Goal: Task Accomplishment & Management: Use online tool/utility

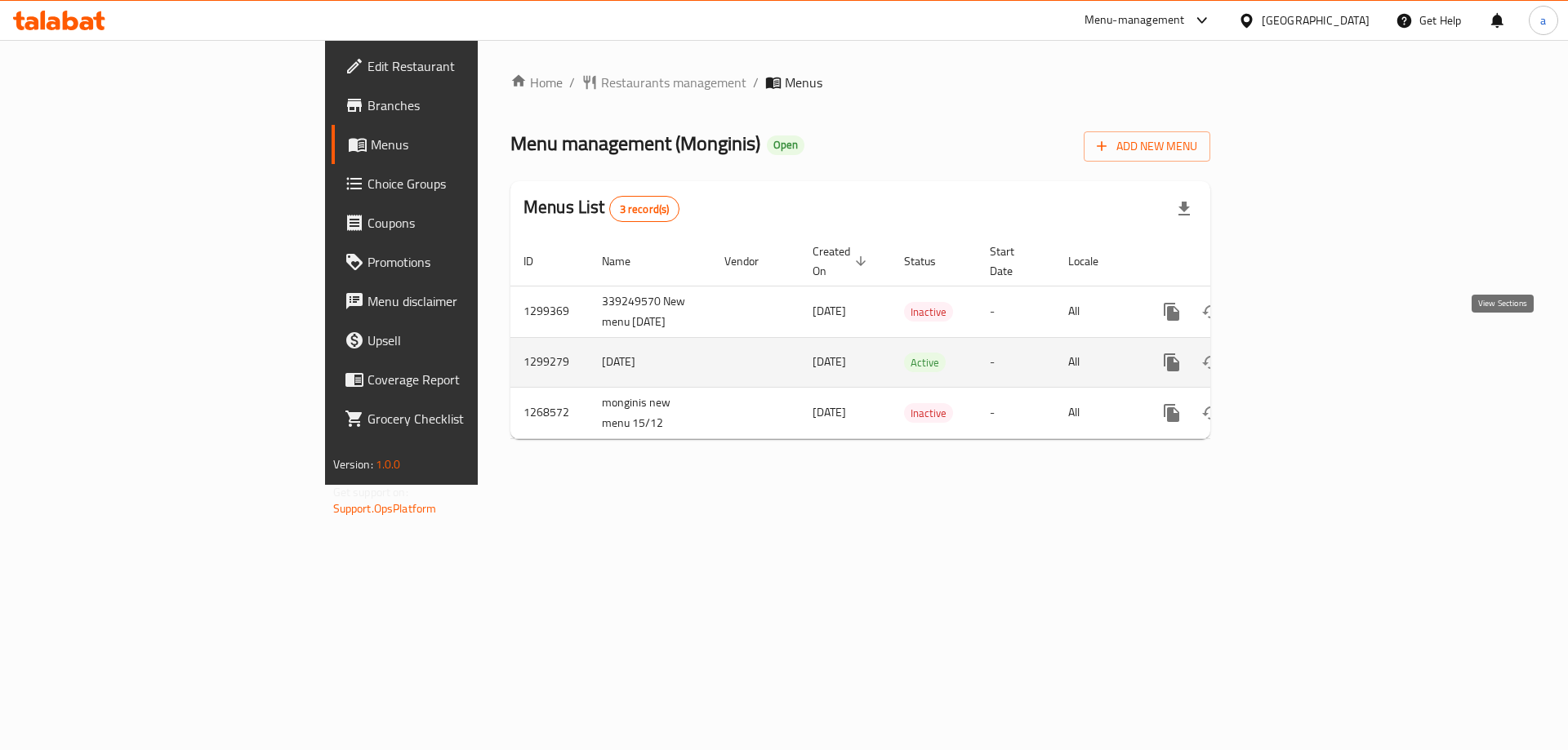
click at [1299, 353] on icon "enhanced table" at bounding box center [1289, 363] width 20 height 20
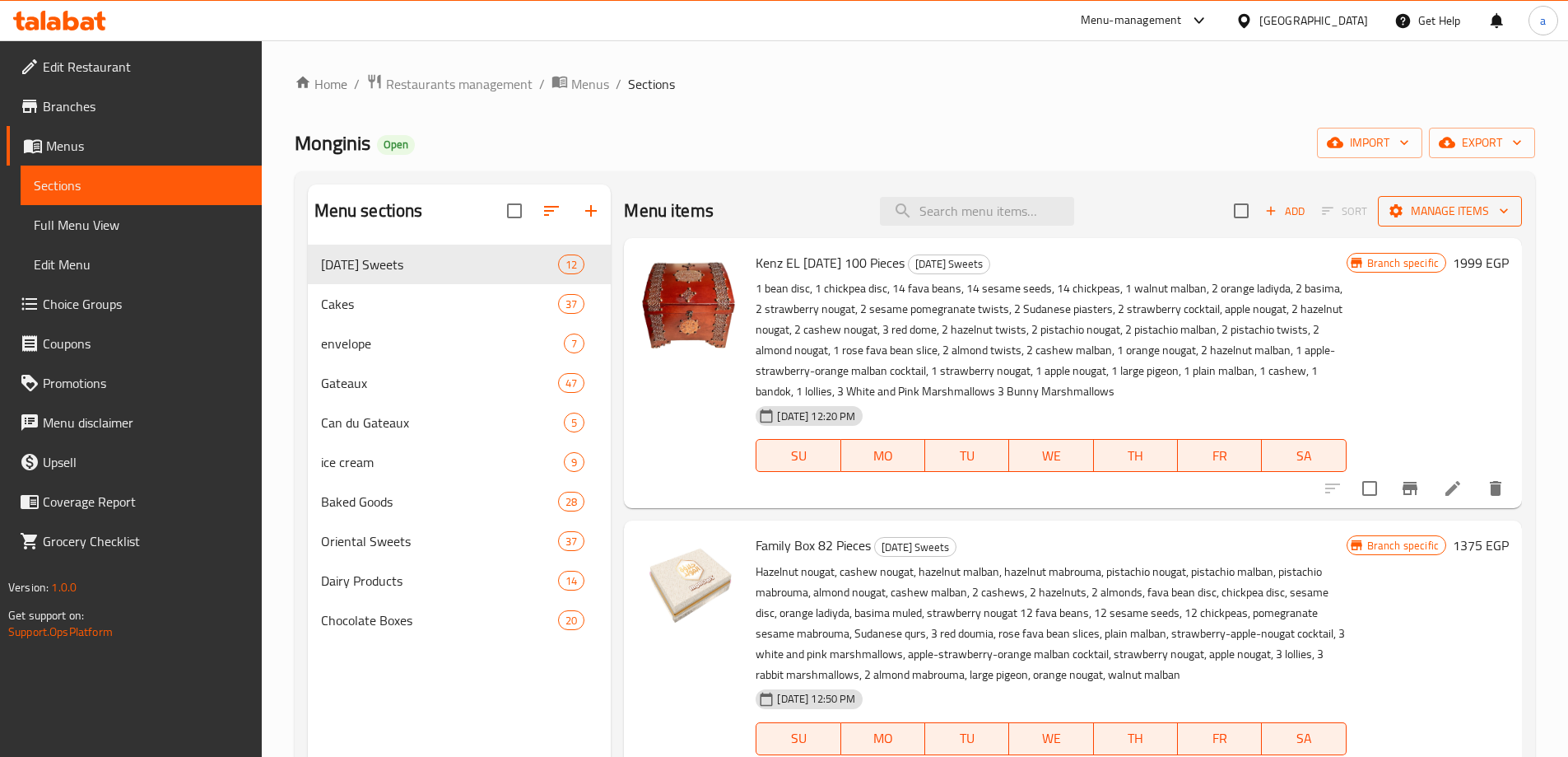
click at [1471, 205] on span "Manage items" at bounding box center [1450, 211] width 118 height 21
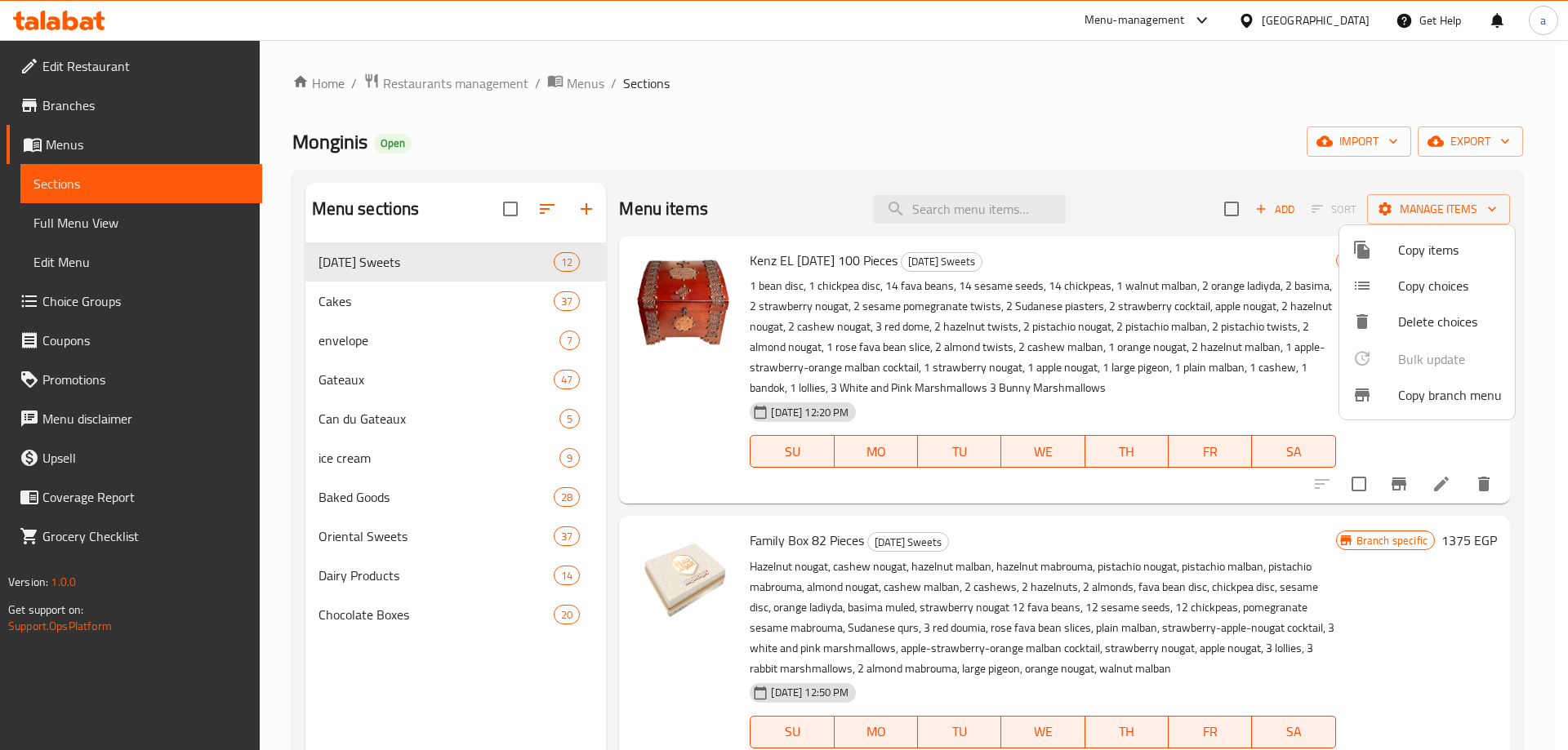
click at [1437, 396] on span "Copy branch menu" at bounding box center [1449, 395] width 104 height 20
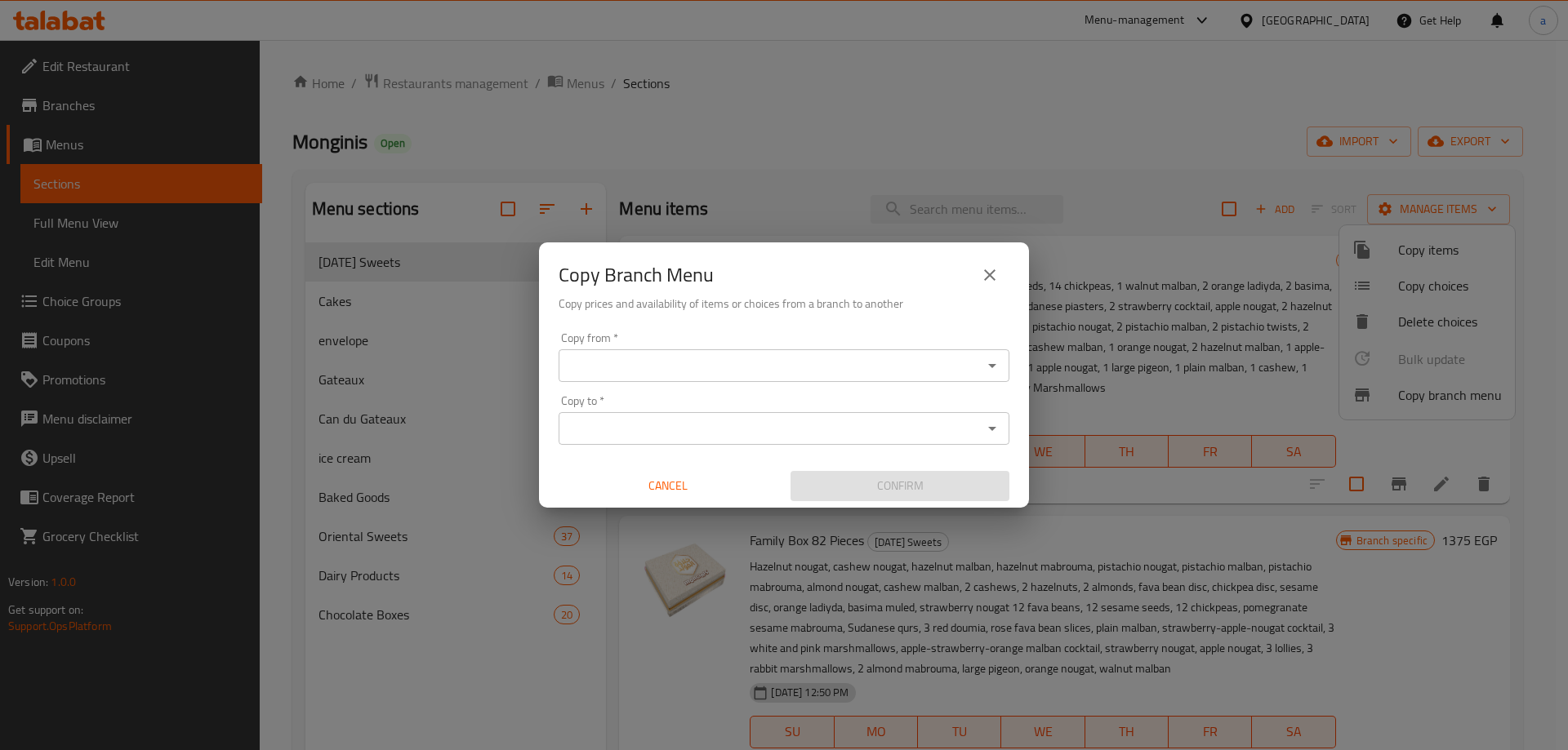
click at [828, 374] on input "Copy from   *" at bounding box center [770, 365] width 414 height 23
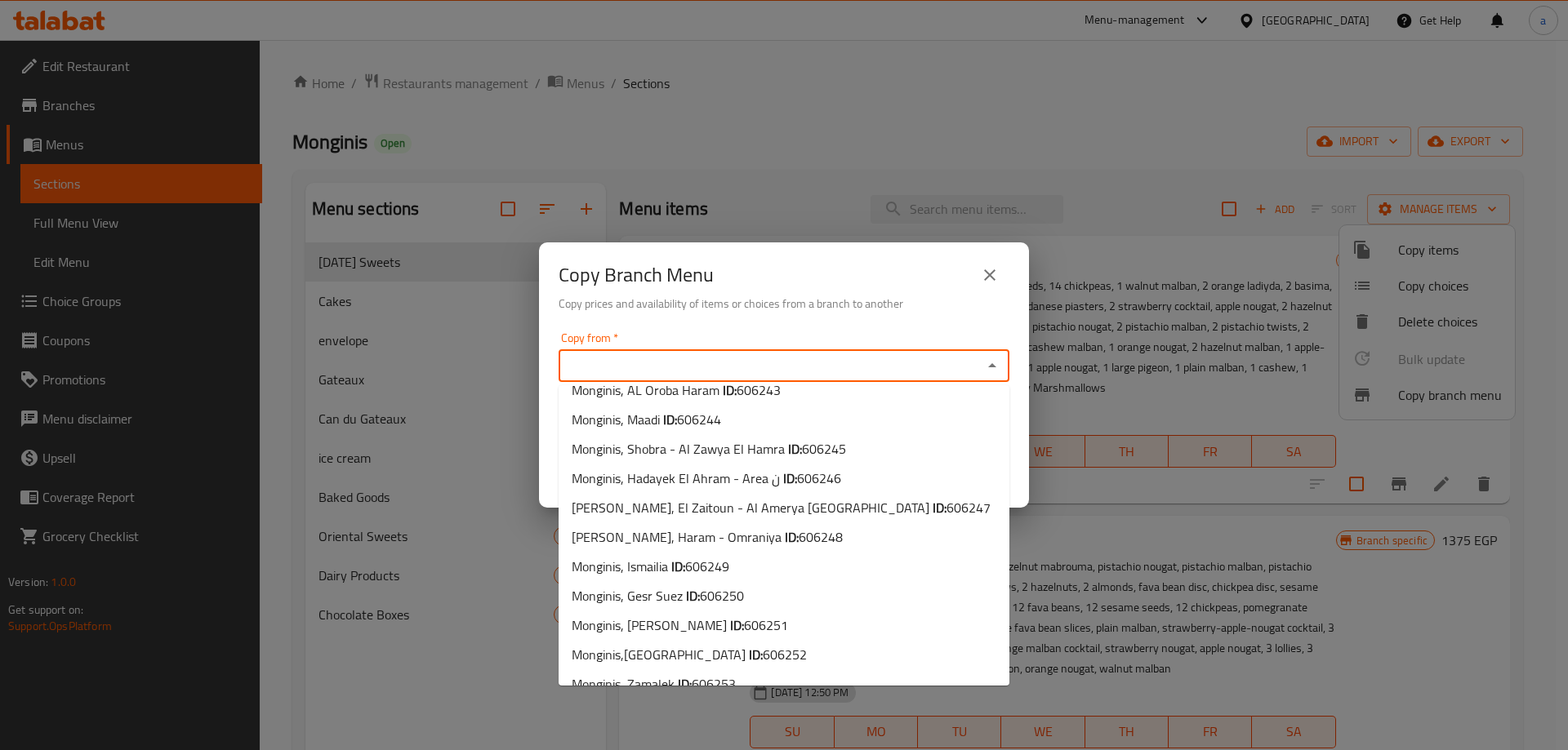
scroll to position [734, 0]
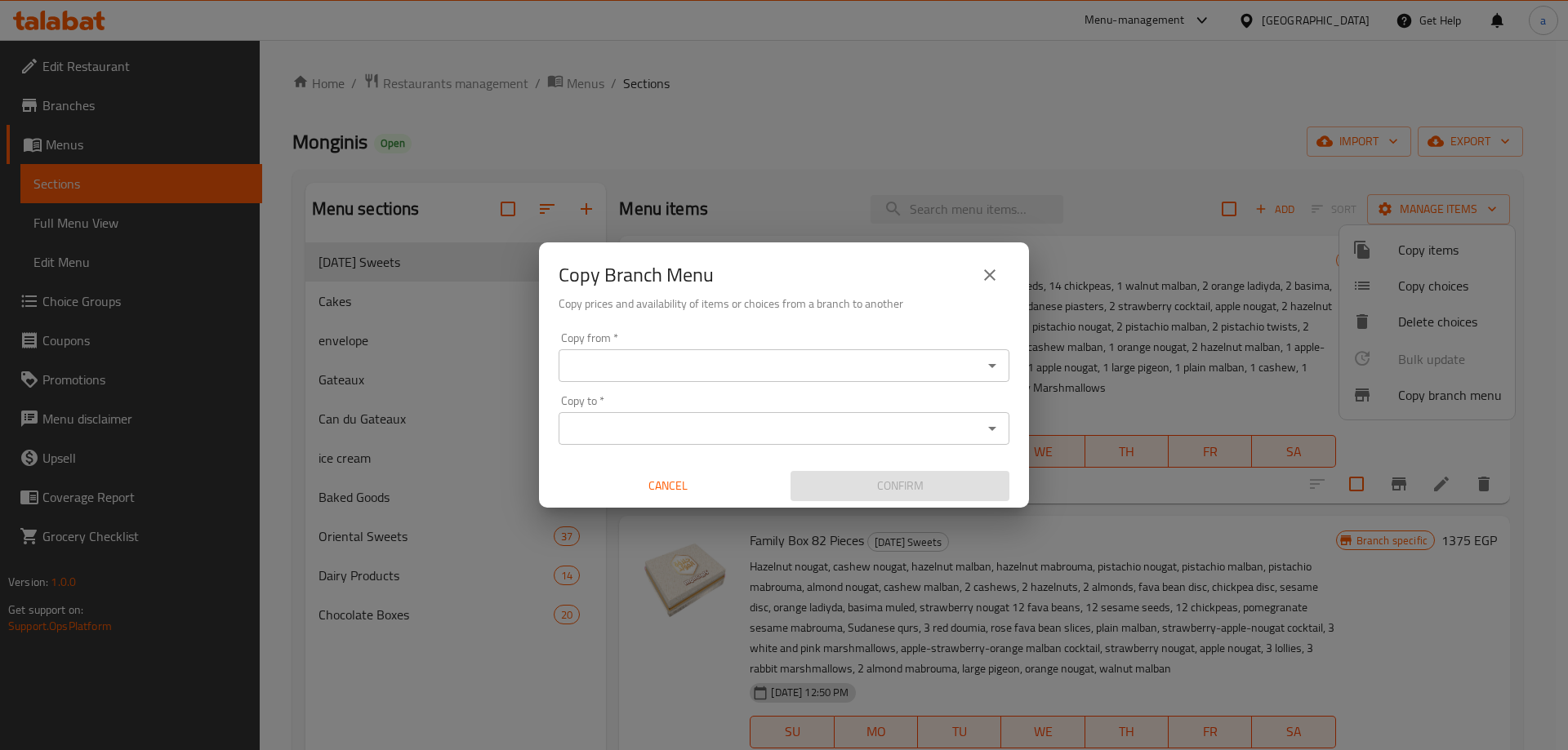
click at [777, 368] on input "Copy from   *" at bounding box center [770, 365] width 414 height 23
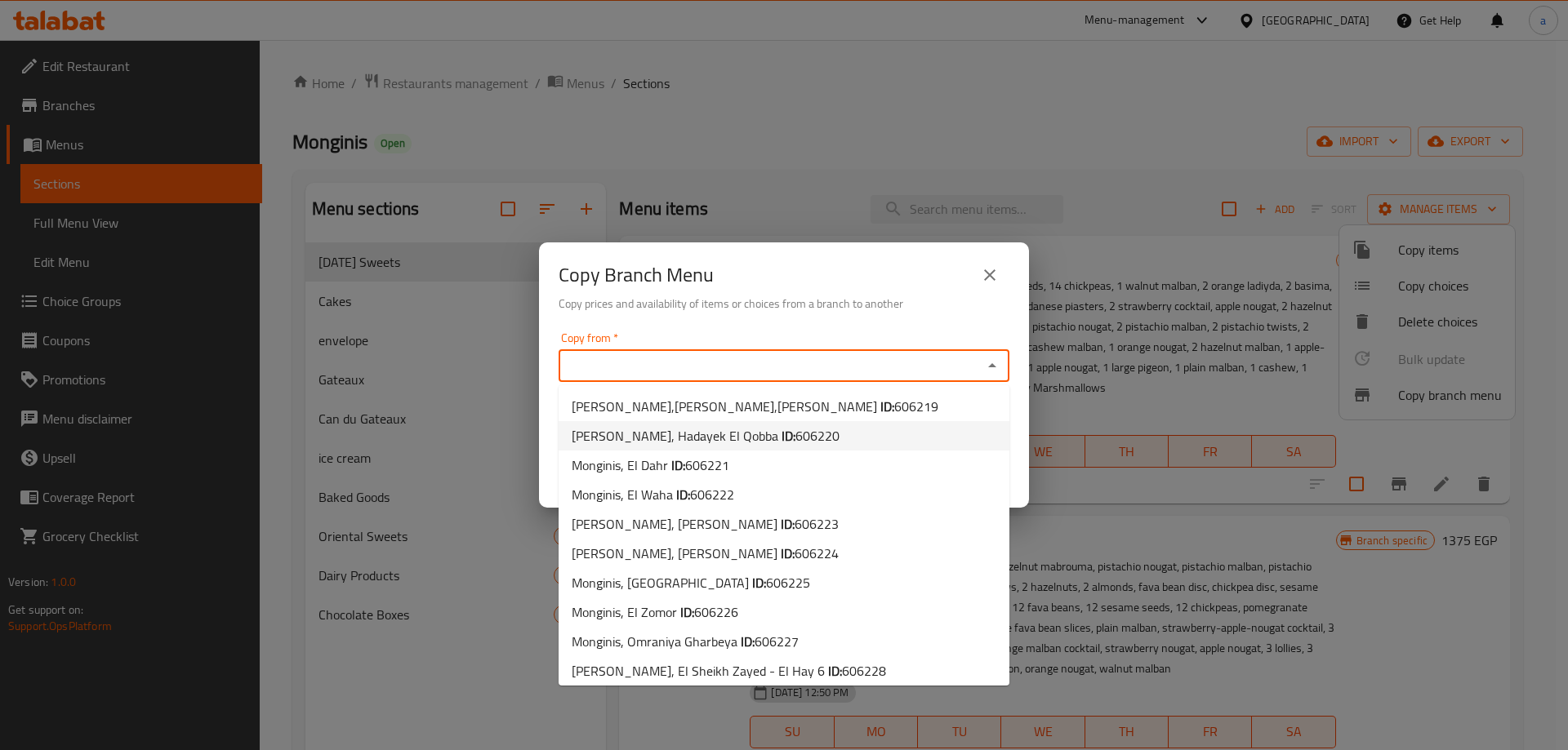
paste input "766267"
type input "766267"
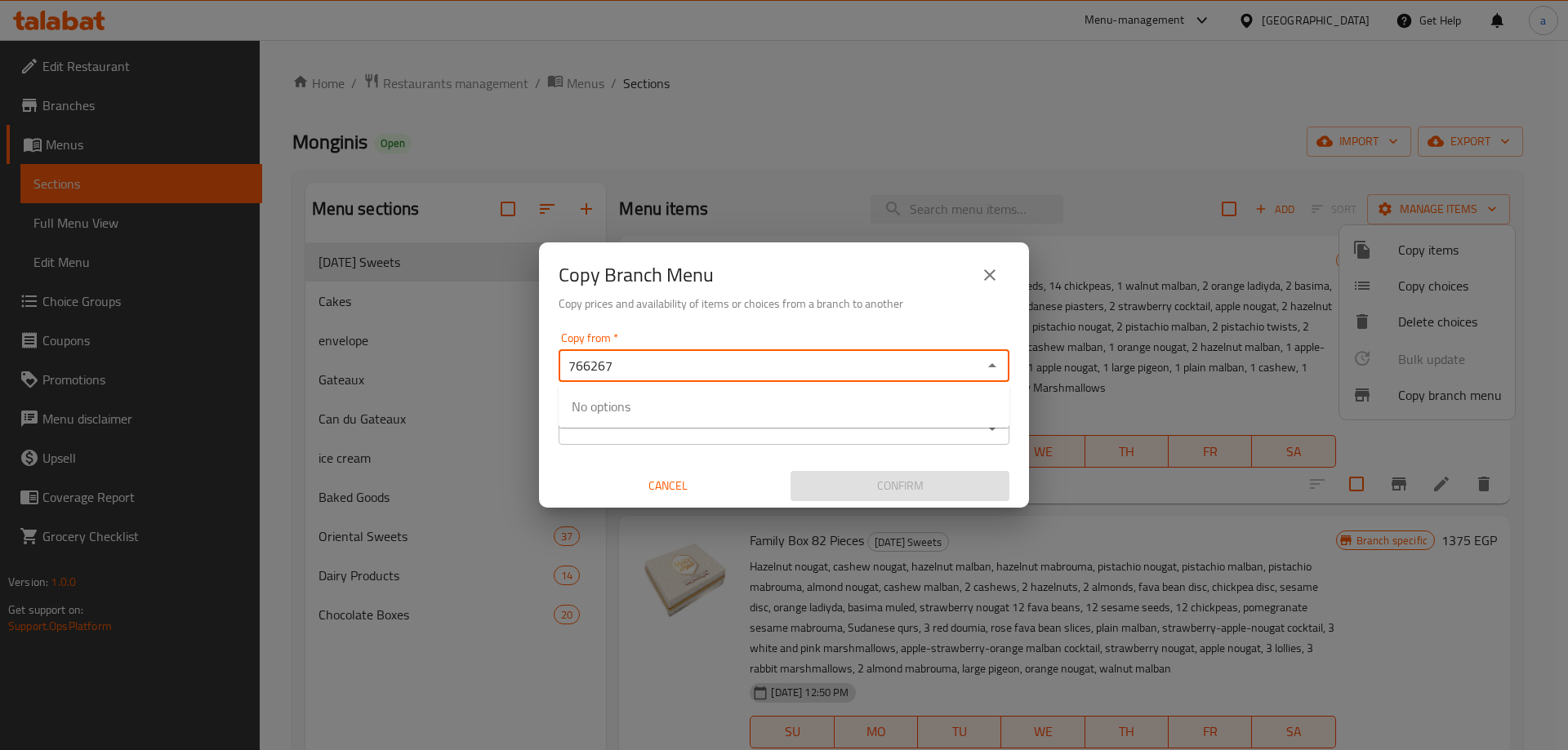
drag, startPoint x: 650, startPoint y: 364, endPoint x: 554, endPoint y: 363, distance: 96.0
click at [554, 363] on div "Copy from   * 766267 Copy from * Copy to   * Copy to * Cancel Confirm" at bounding box center [783, 417] width 489 height 182
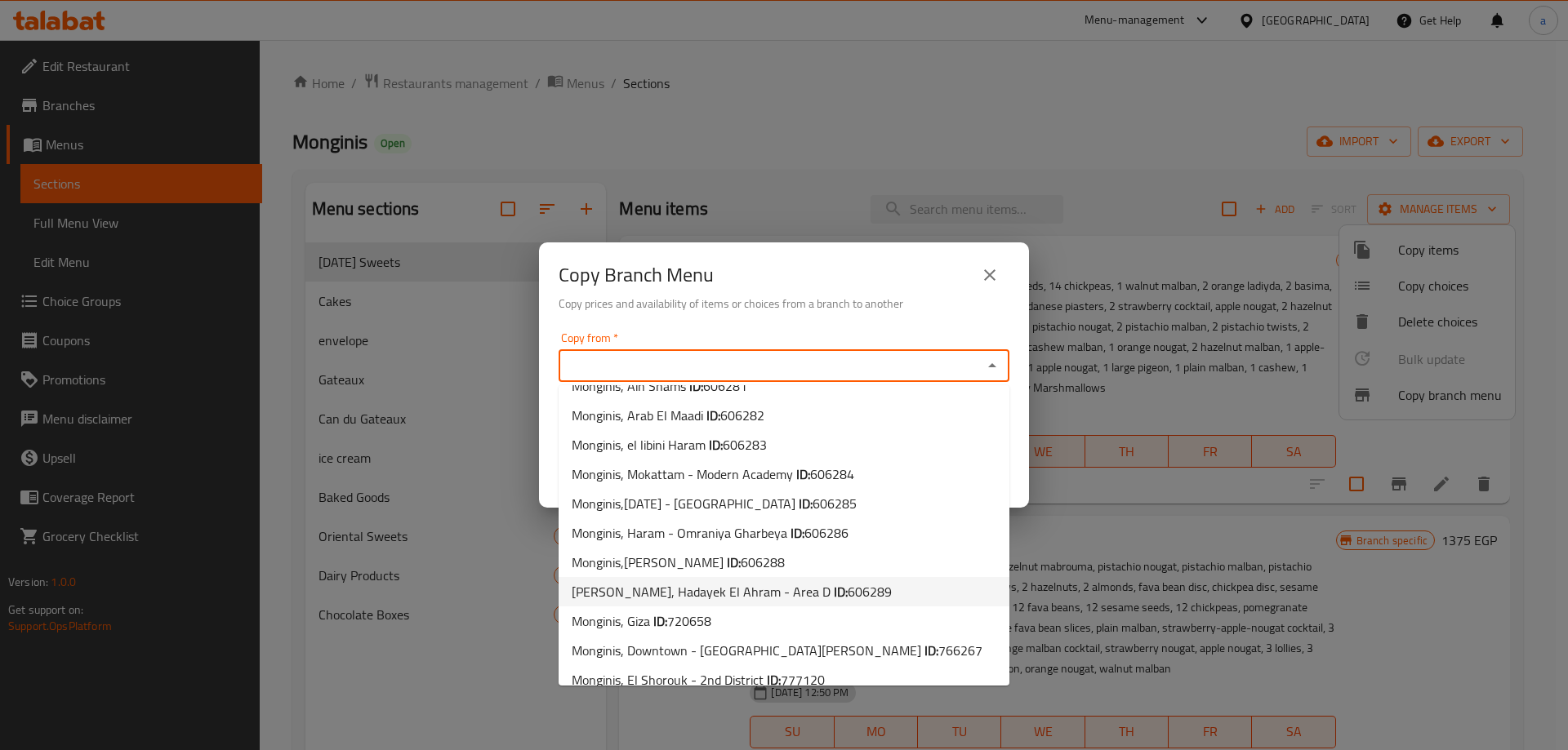
scroll to position [1769, 0]
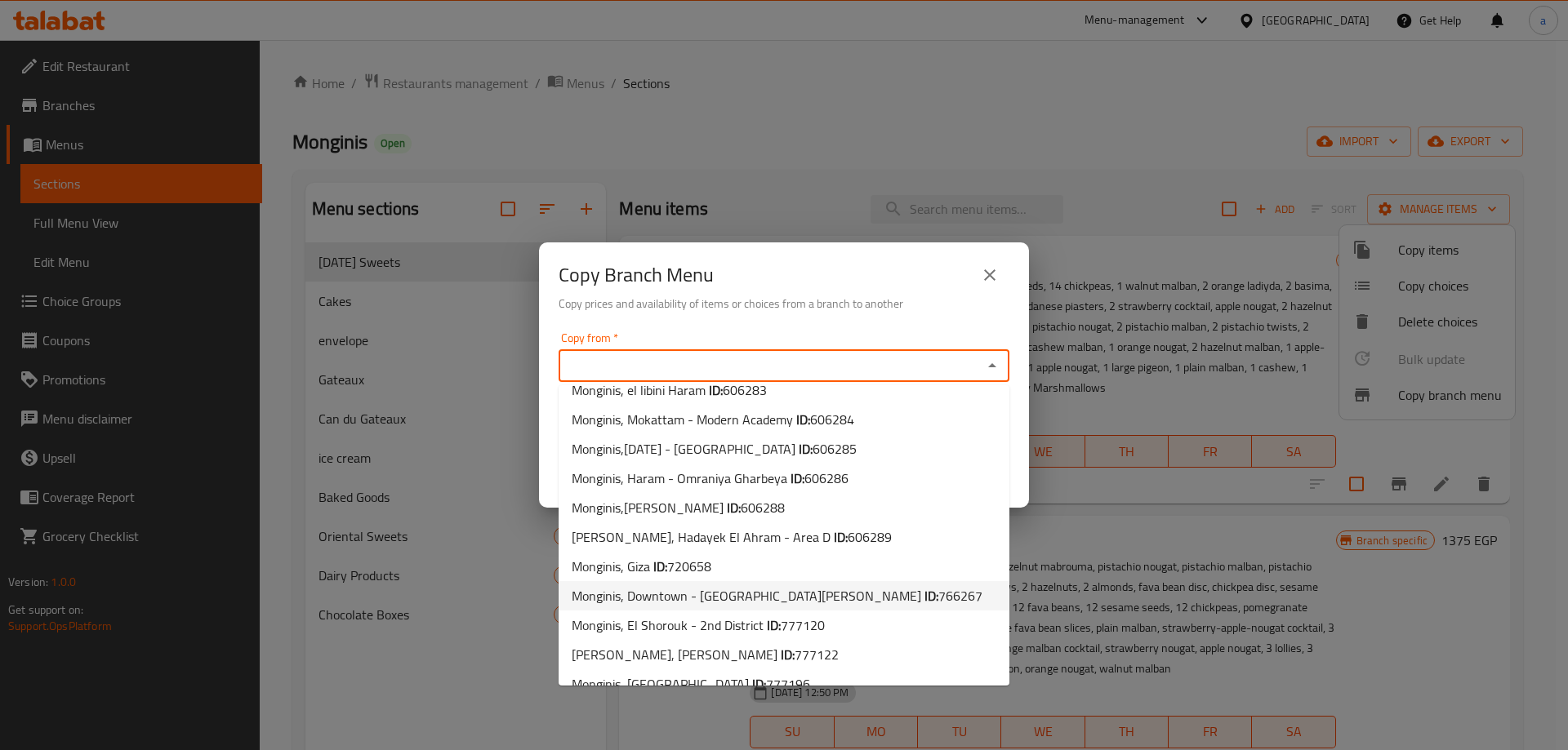
click at [938, 583] on span "766267" at bounding box center [960, 595] width 44 height 25
type input "Monginis, Downtown - [GEOGRAPHIC_DATA][PERSON_NAME]"
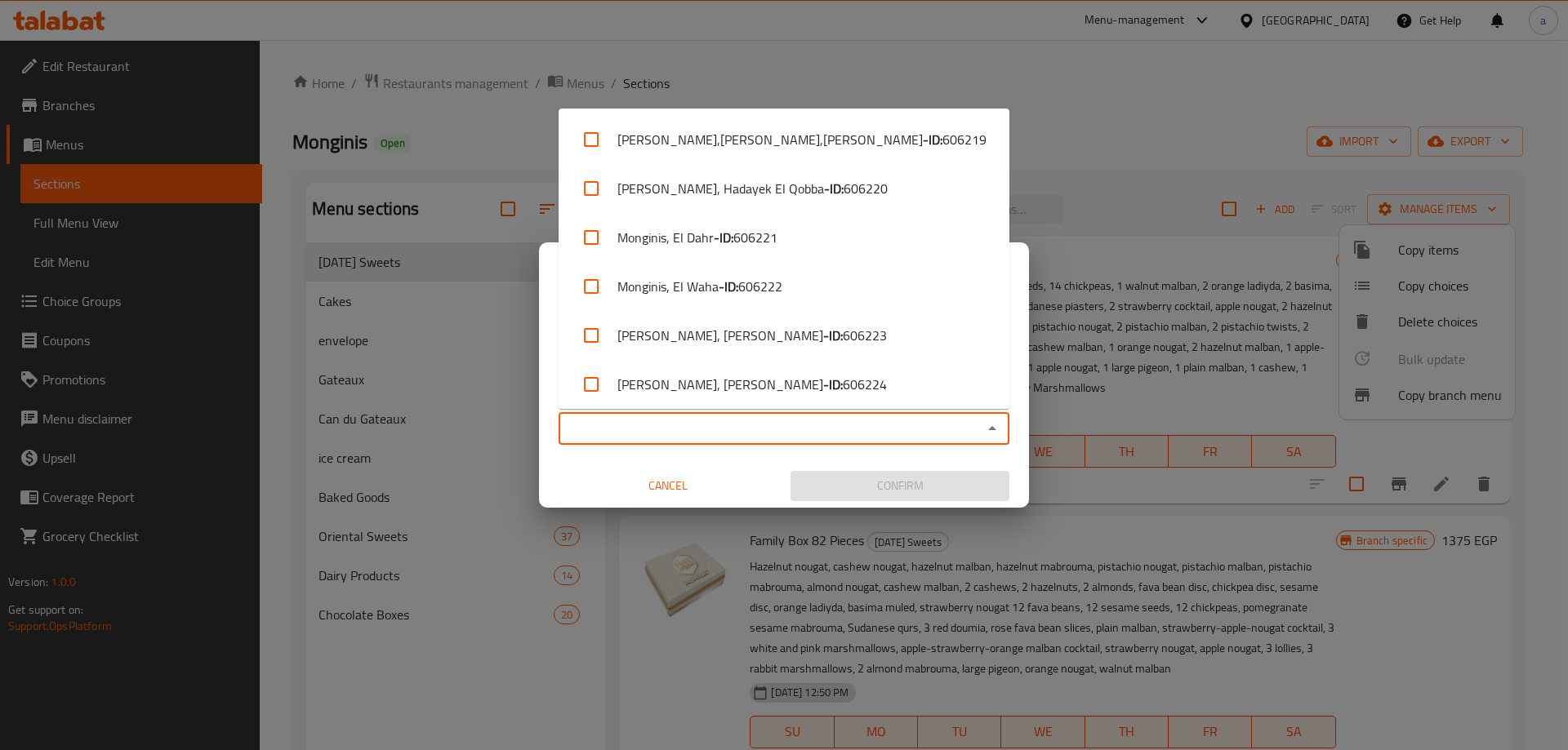
click at [734, 427] on input "Copy to   *" at bounding box center [770, 428] width 414 height 23
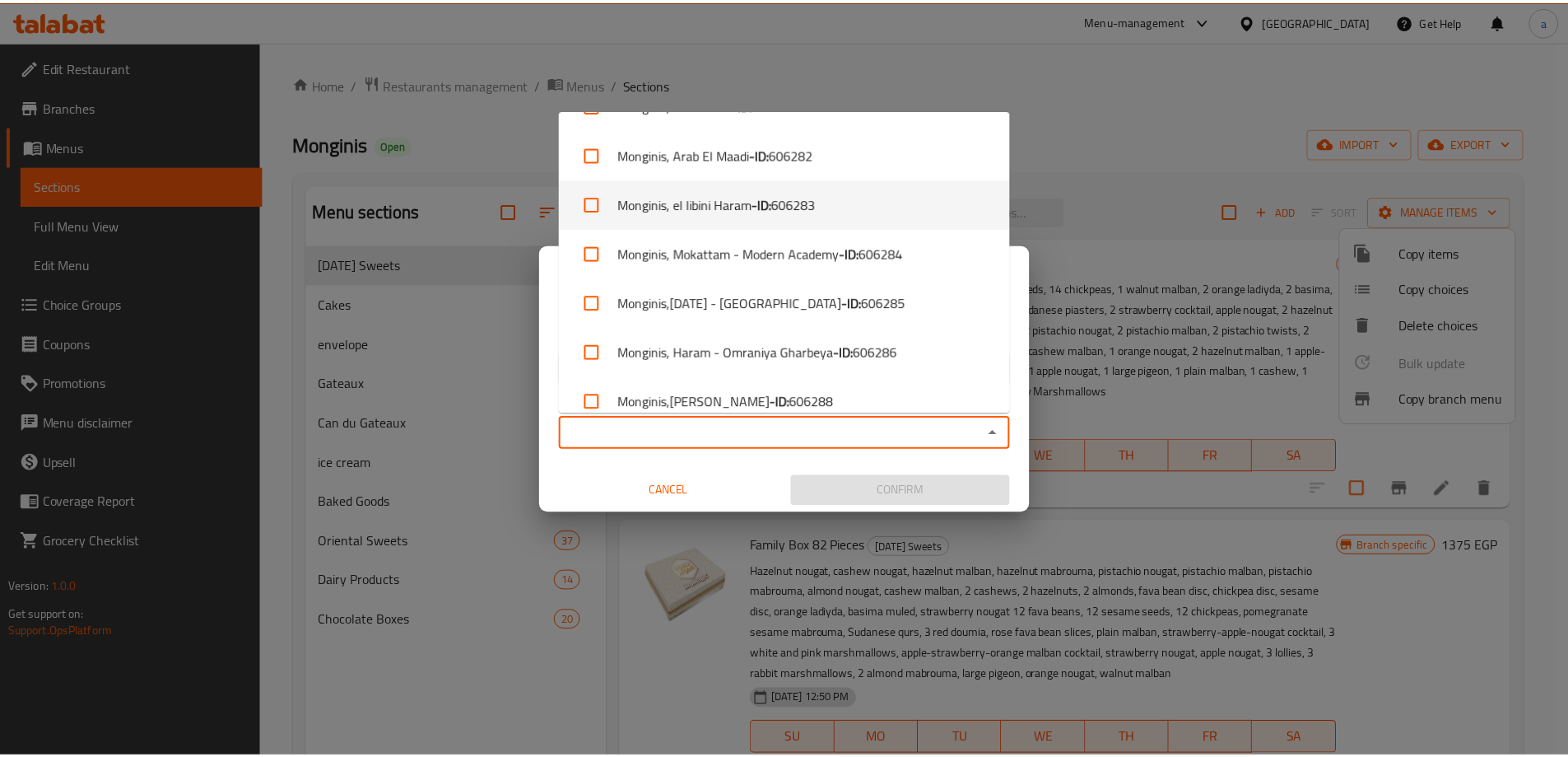
scroll to position [2882, 0]
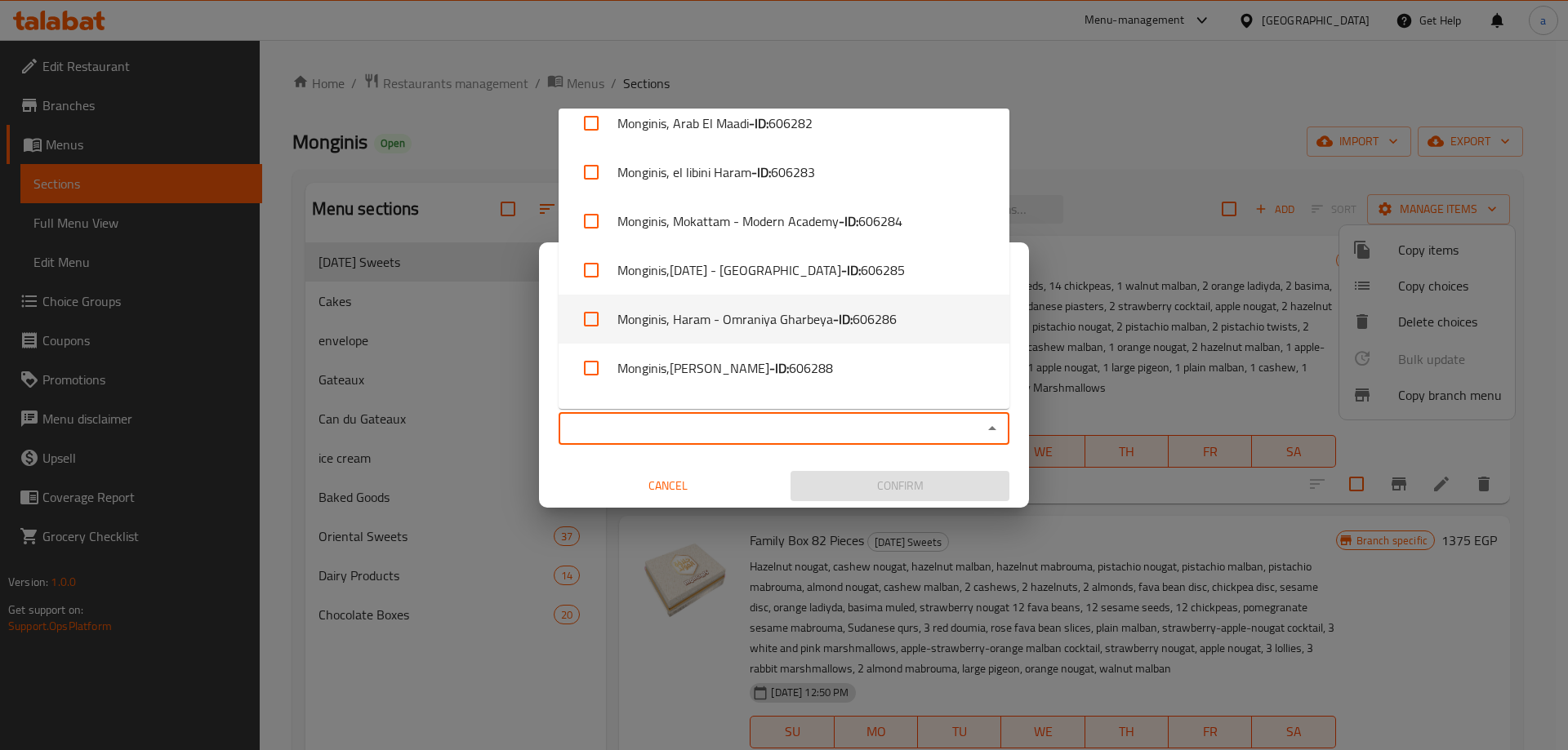
click at [887, 318] on span "606286" at bounding box center [874, 319] width 44 height 20
checkbox input "true"
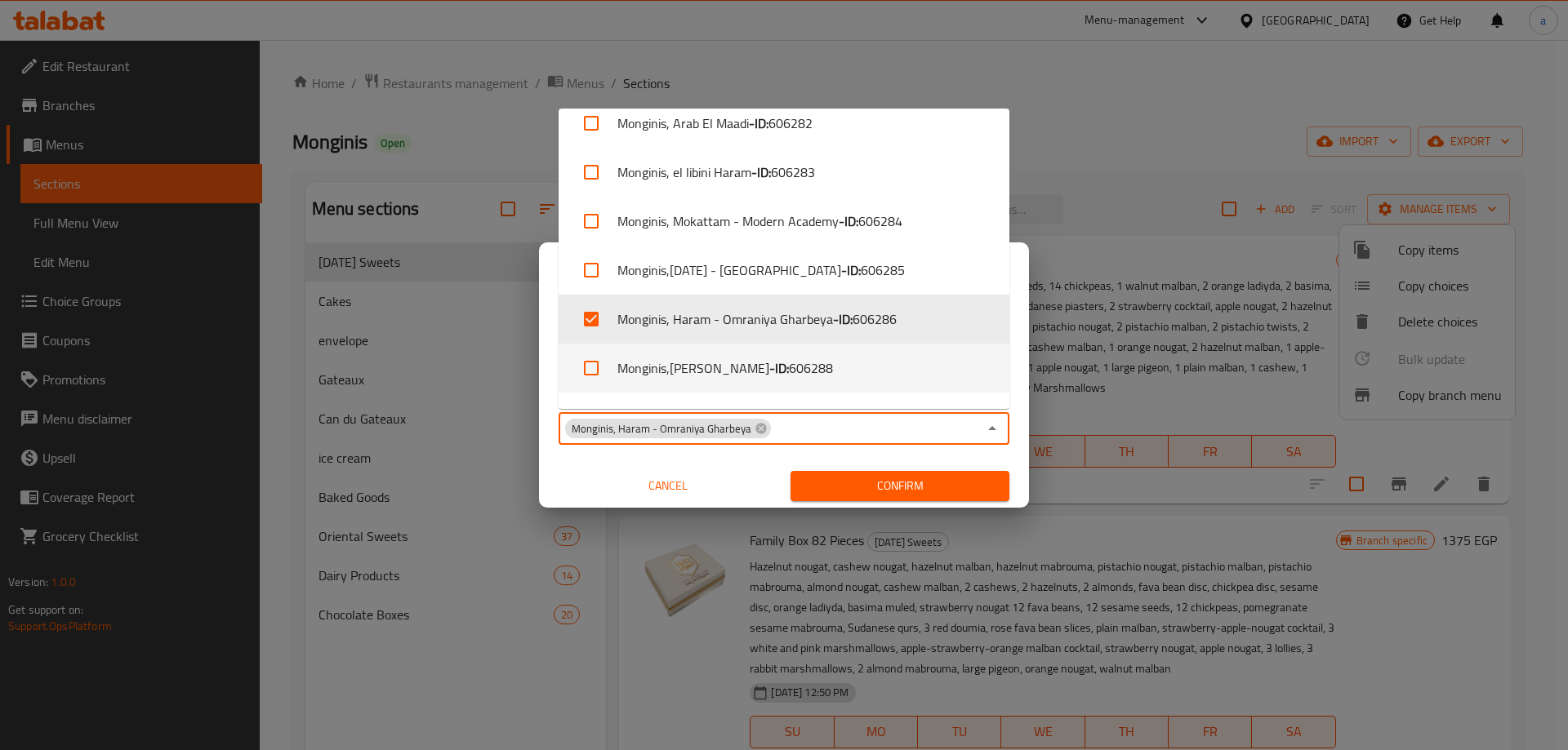
click at [938, 485] on span "Confirm" at bounding box center [900, 485] width 193 height 21
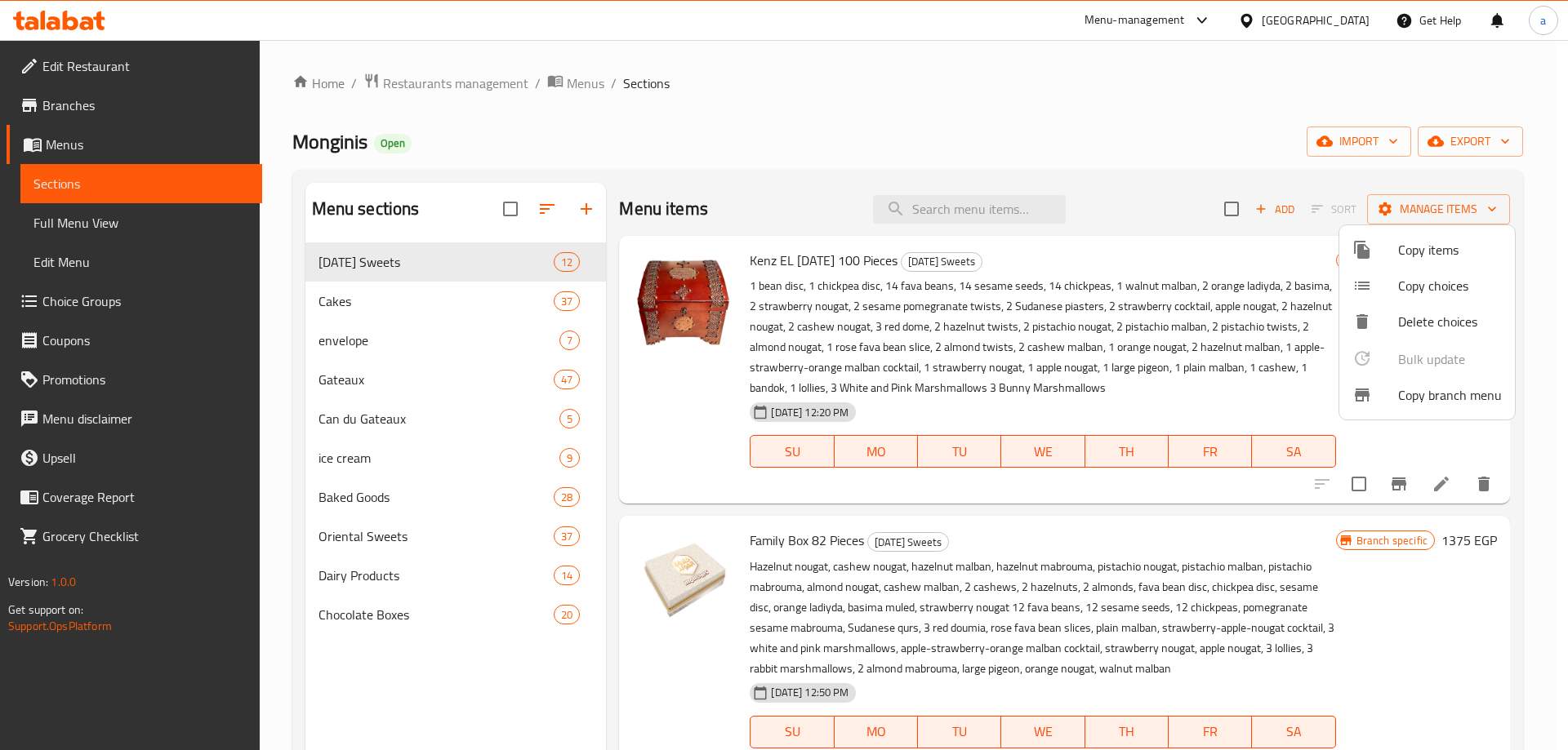
click at [86, 110] on div at bounding box center [784, 375] width 1568 height 750
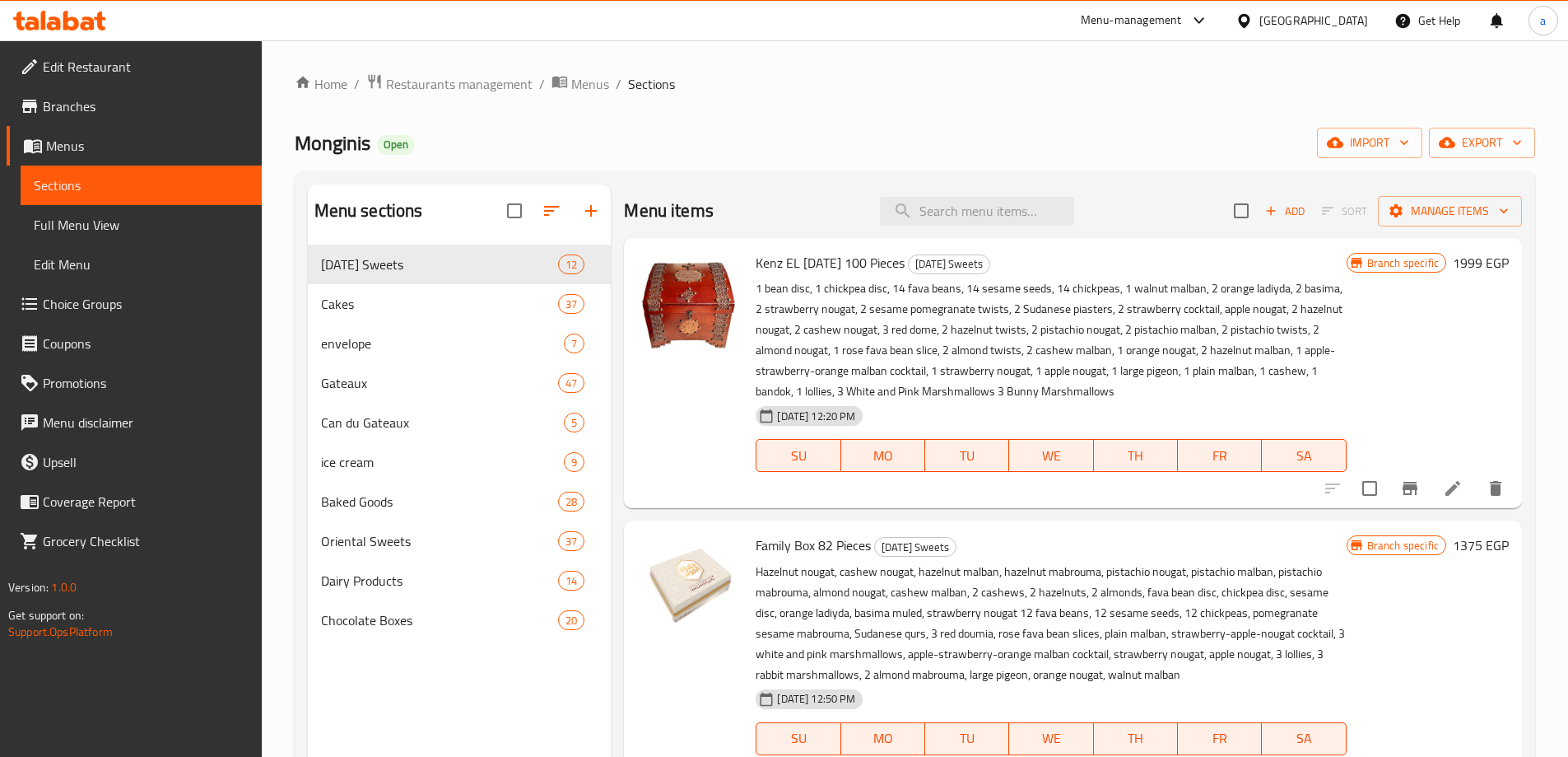
click at [87, 111] on span "Branches" at bounding box center [146, 107] width 205 height 20
